Goal: Task Accomplishment & Management: Manage account settings

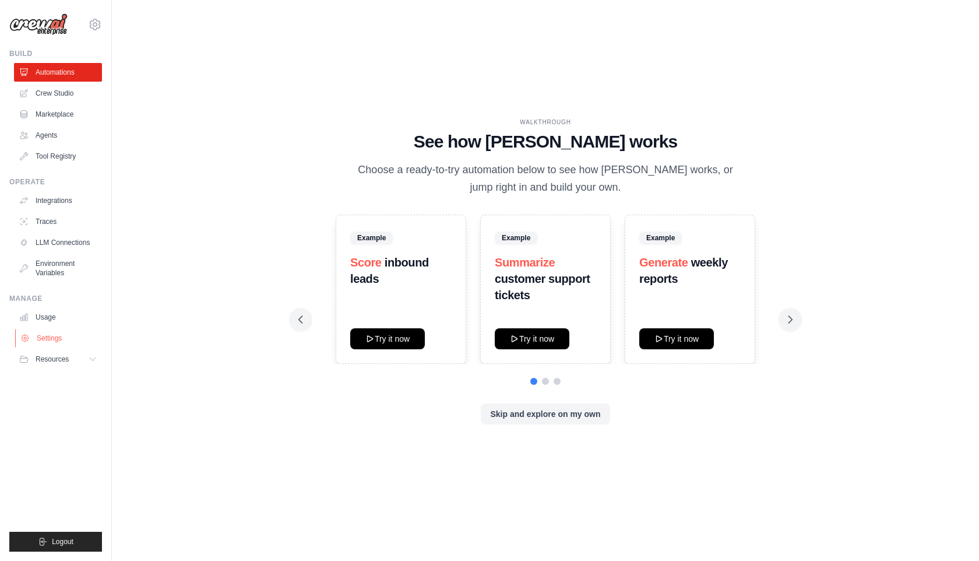
click at [54, 333] on link "Settings" at bounding box center [59, 338] width 88 height 19
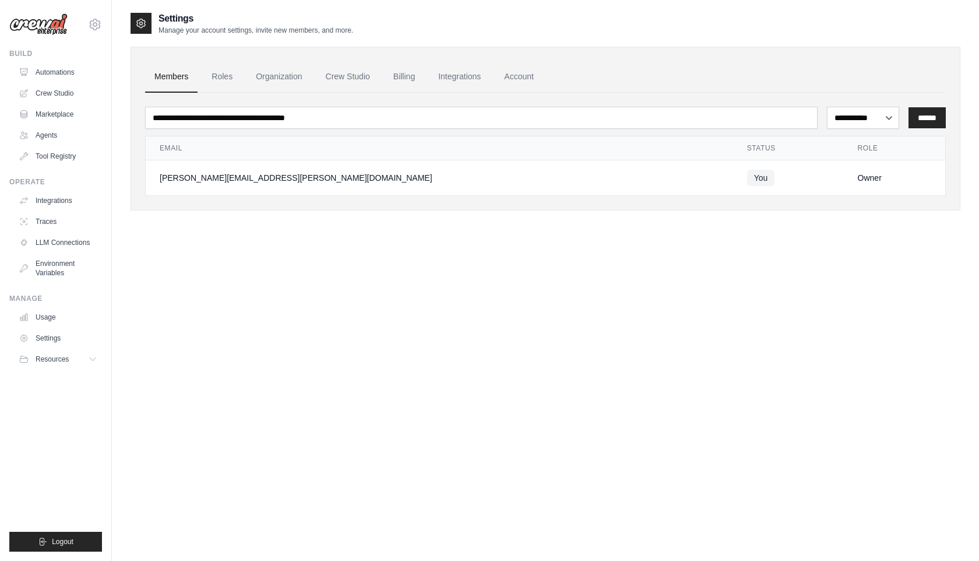
click at [295, 93] on div "**********" at bounding box center [545, 144] width 801 height 103
click at [293, 84] on link "Organization" at bounding box center [278, 76] width 65 height 31
